Goal: Find specific page/section: Find specific page/section

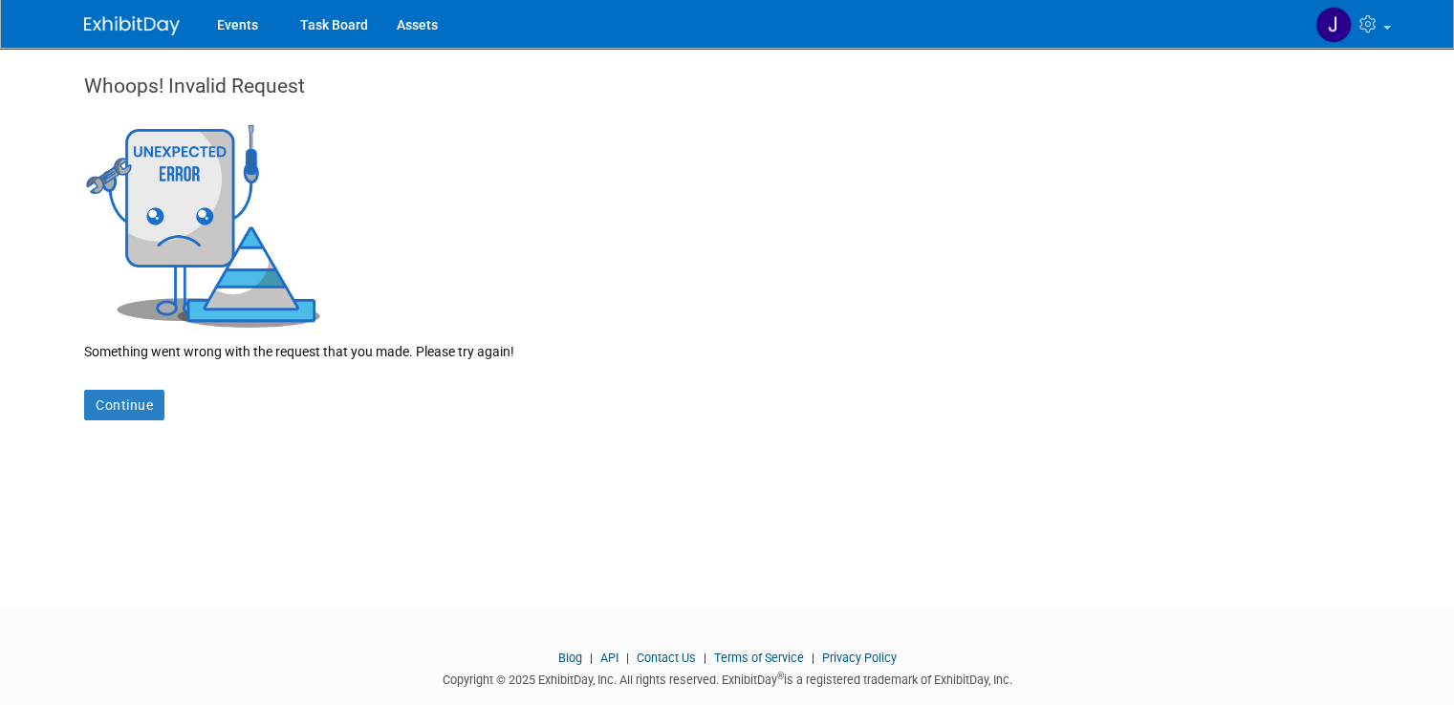
click at [137, 173] on img at bounding box center [203, 223] width 239 height 208
click at [112, 394] on link "Continue" at bounding box center [124, 405] width 80 height 31
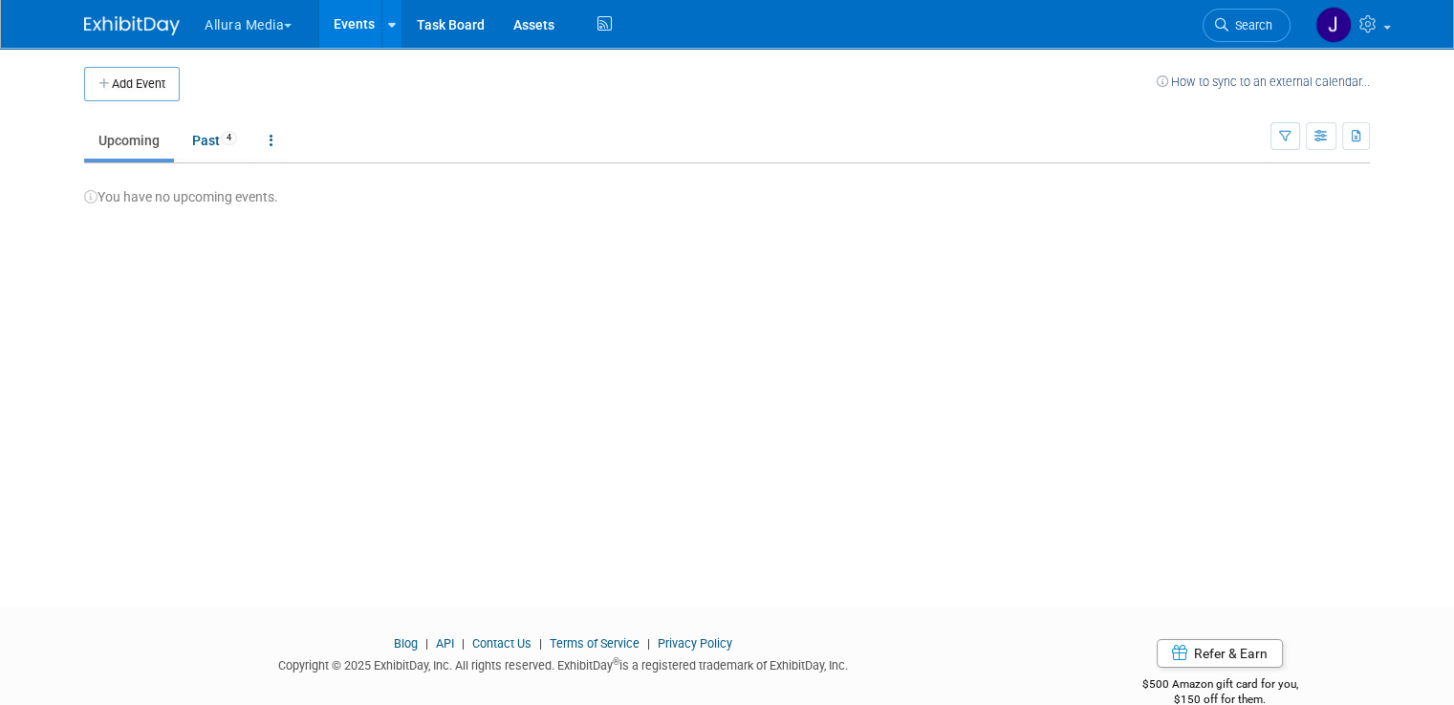
click at [466, 198] on div "You have no upcoming events." at bounding box center [726, 184] width 1285 height 43
click at [514, 32] on link "Assets" at bounding box center [534, 24] width 70 height 48
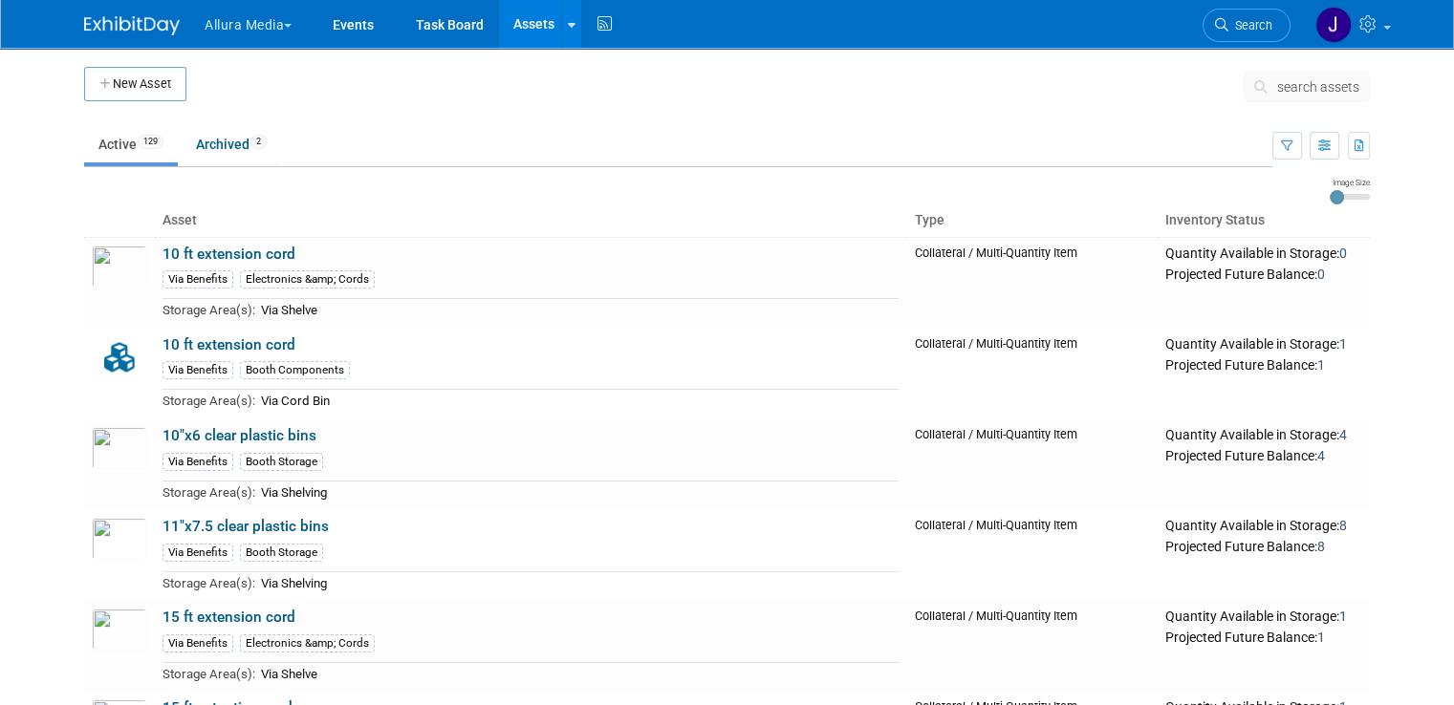
click at [251, 21] on button "Allura Media" at bounding box center [259, 21] width 113 height 42
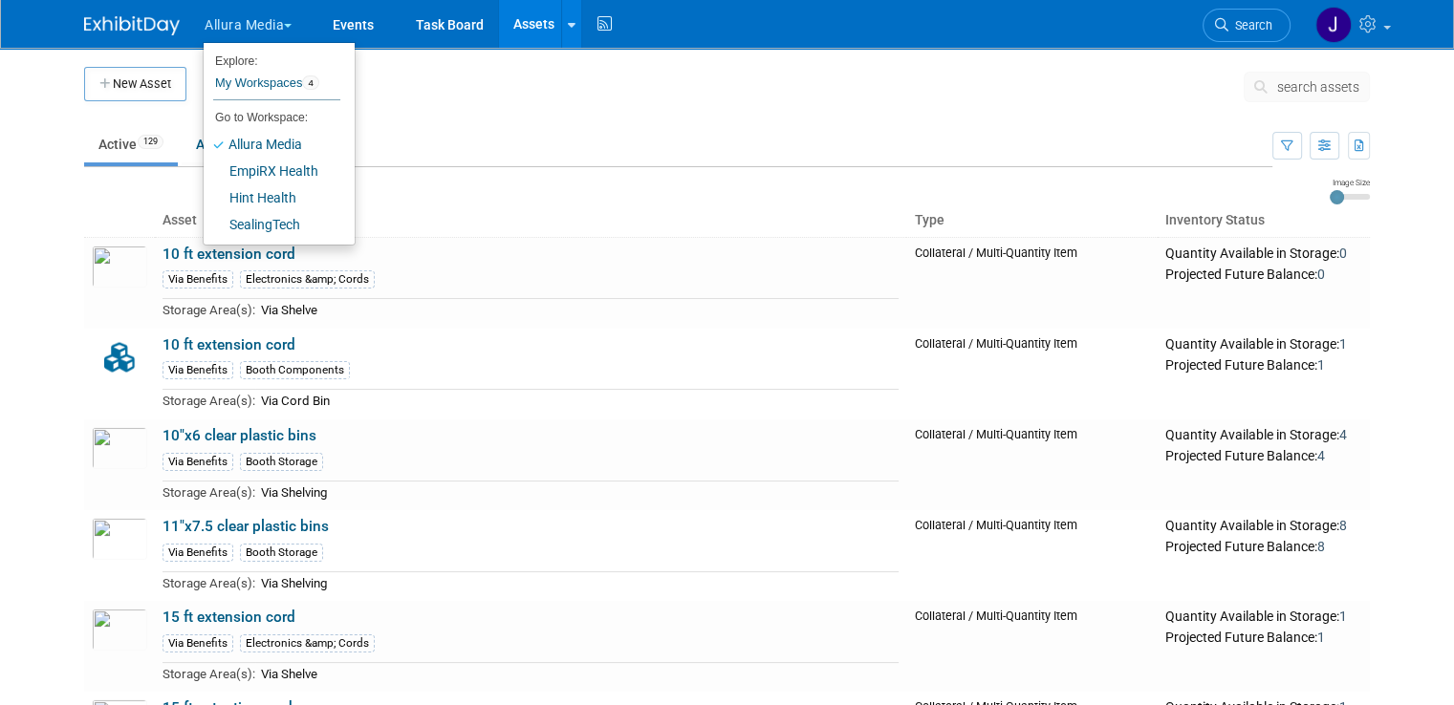
click at [493, 93] on td at bounding box center [714, 91] width 1057 height 48
